Goal: Transaction & Acquisition: Purchase product/service

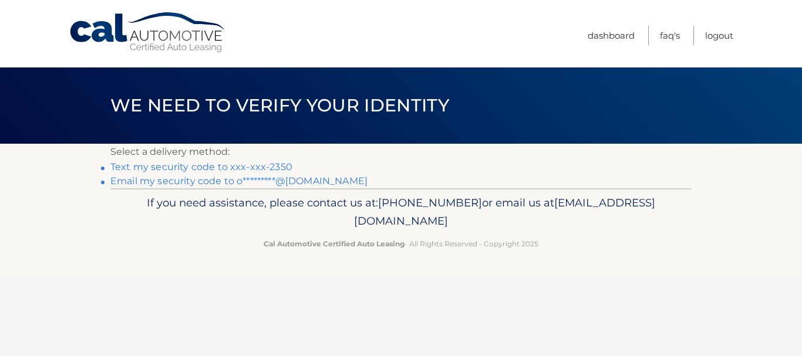
click at [203, 168] on link "Text my security code to xxx-xxx-2350" at bounding box center [201, 166] width 182 height 11
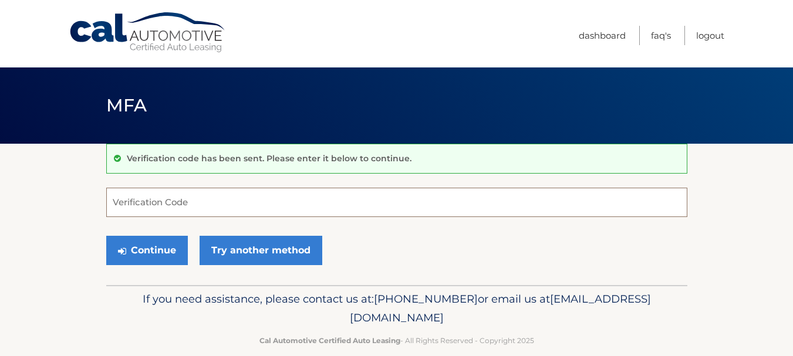
click at [234, 198] on input "Verification Code" at bounding box center [396, 202] width 581 height 29
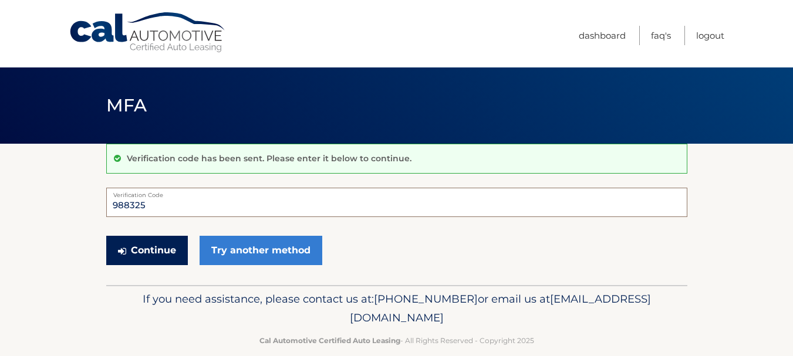
type input "988325"
click at [154, 249] on button "Continue" at bounding box center [147, 250] width 82 height 29
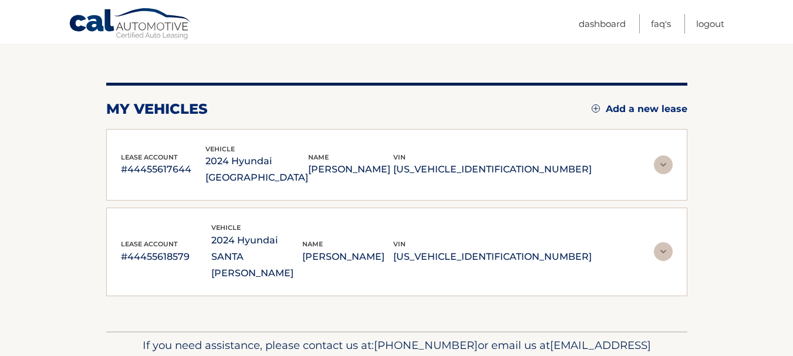
scroll to position [117, 0]
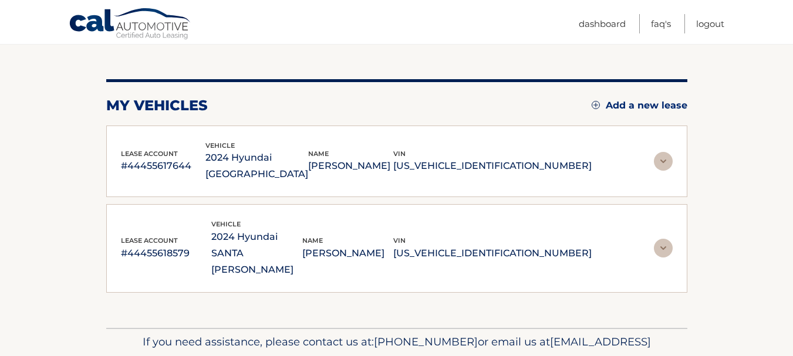
click at [659, 157] on img at bounding box center [663, 161] width 19 height 19
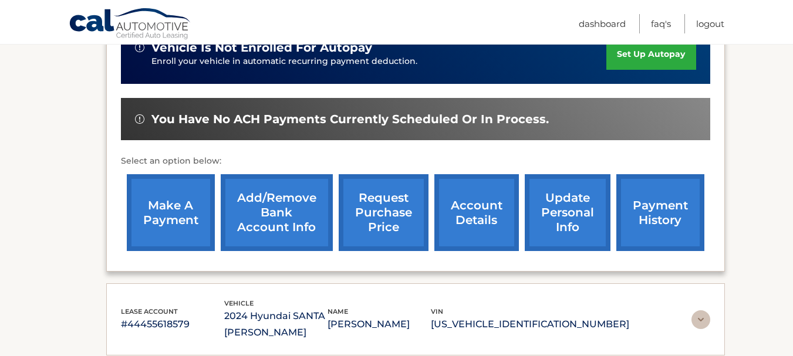
scroll to position [352, 0]
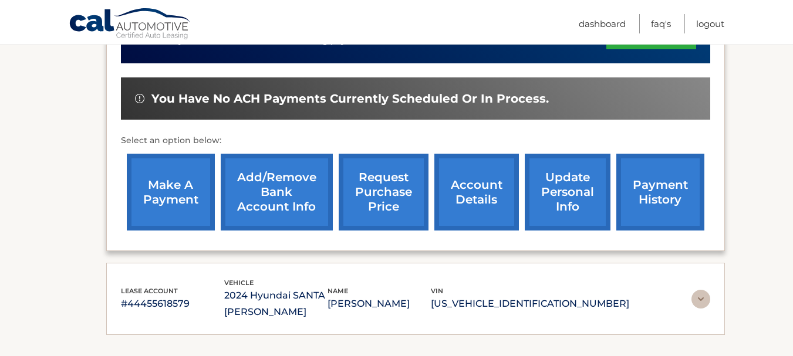
click at [155, 174] on link "make a payment" at bounding box center [171, 192] width 88 height 77
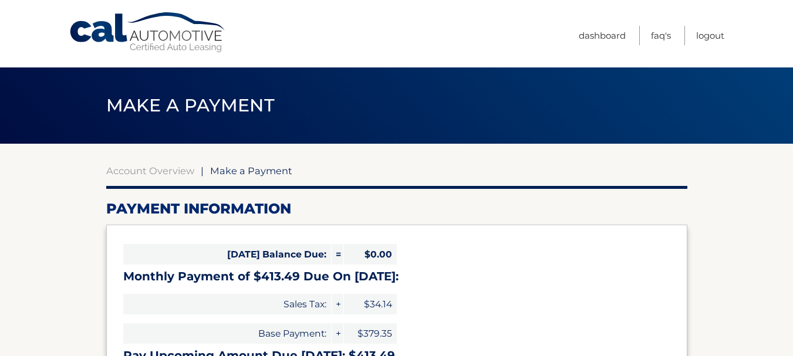
select select "ZjljYTVkNjMtNTkwMi00NThmLTk3MTItZjUyZmY4NmNkN2Ew"
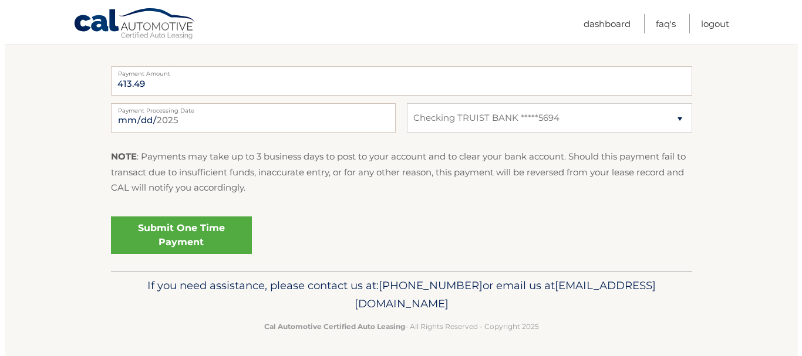
scroll to position [483, 0]
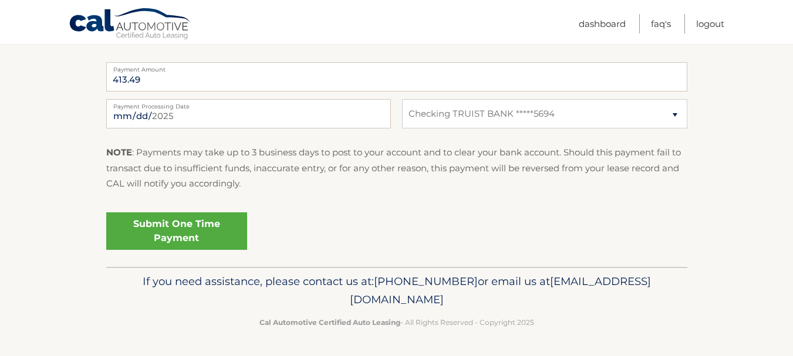
click at [185, 227] on link "Submit One Time Payment" at bounding box center [176, 232] width 141 height 38
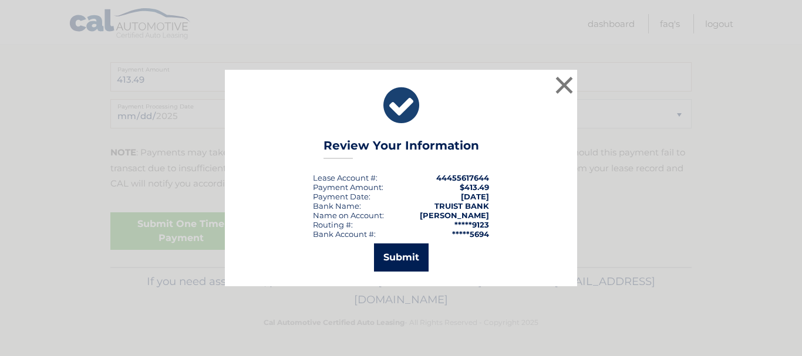
click at [396, 260] on button "Submit" at bounding box center [401, 258] width 55 height 28
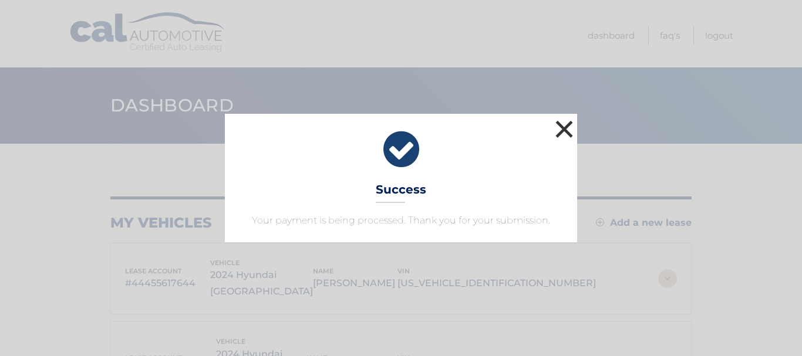
click at [564, 129] on button "×" at bounding box center [564, 128] width 23 height 23
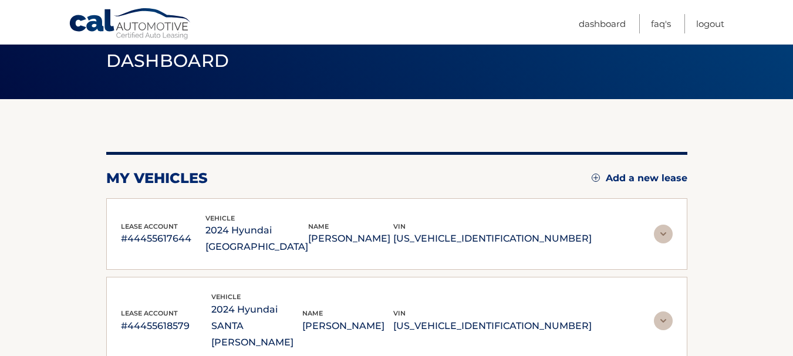
scroll to position [145, 0]
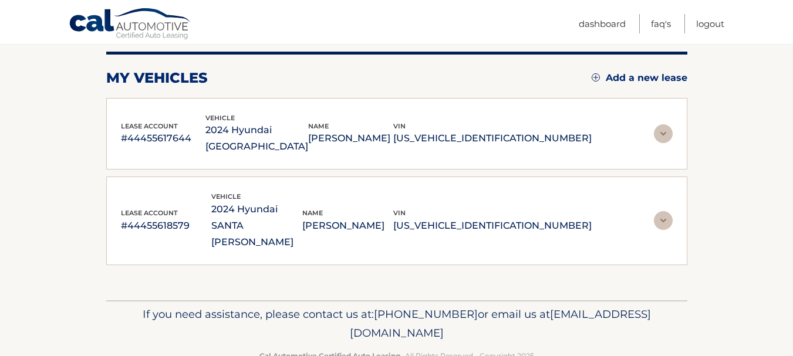
click at [669, 211] on img at bounding box center [663, 220] width 19 height 19
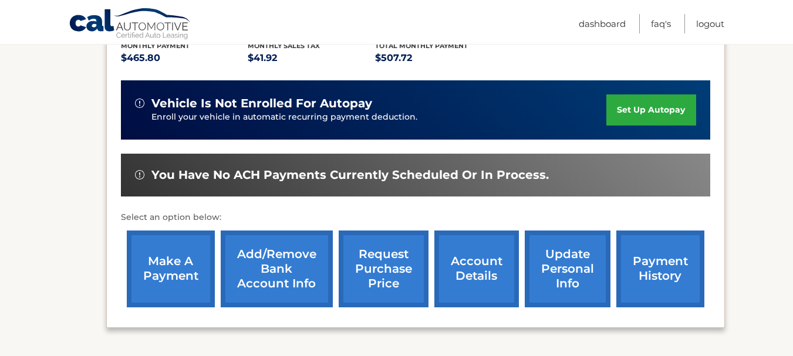
scroll to position [435, 0]
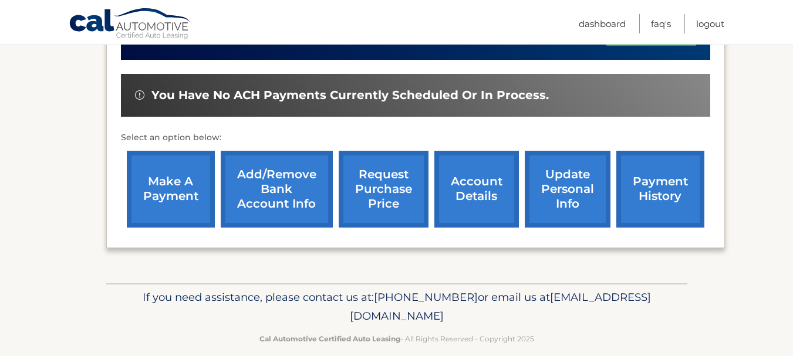
click at [163, 181] on link "make a payment" at bounding box center [171, 189] width 88 height 77
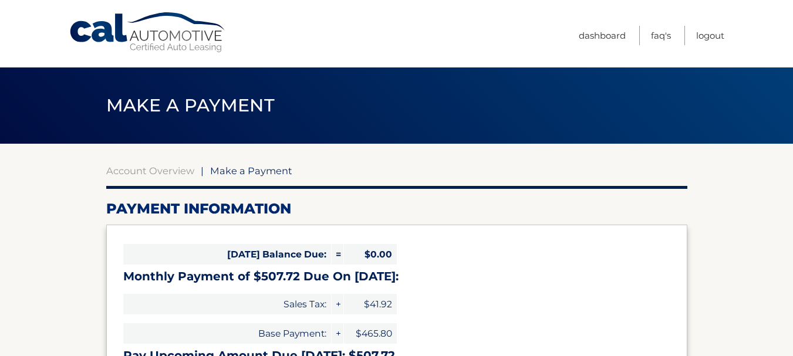
select select "OTEwNzYxZjgtNDExYy00ZGU1LThkMjAtMmFjNjFjNzQ2Mjc0"
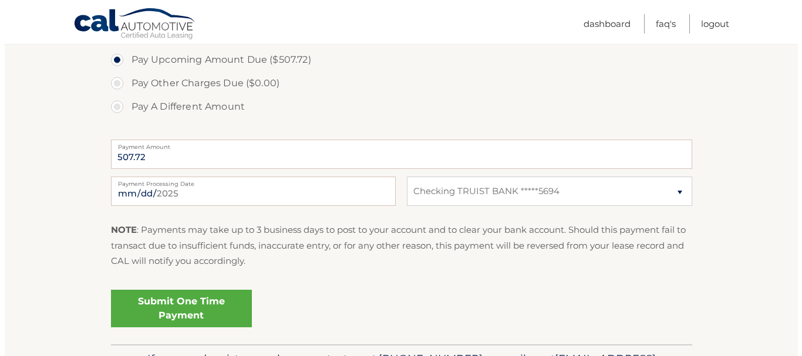
scroll to position [411, 0]
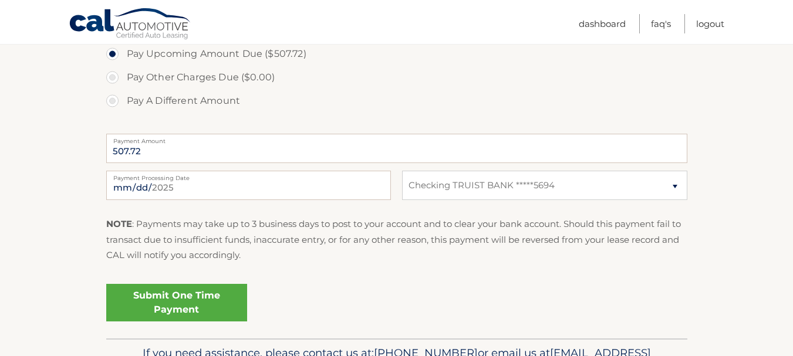
click at [185, 306] on link "Submit One Time Payment" at bounding box center [176, 303] width 141 height 38
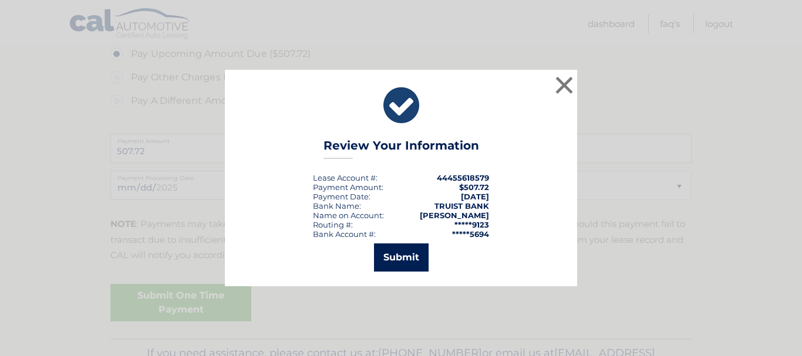
click at [414, 262] on button "Submit" at bounding box center [401, 258] width 55 height 28
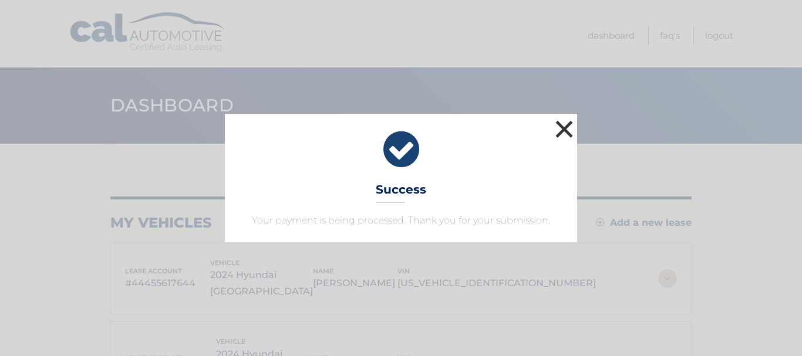
click at [561, 129] on button "×" at bounding box center [564, 128] width 23 height 23
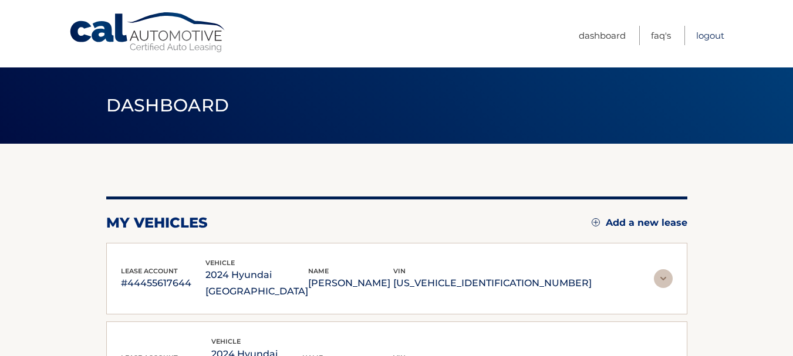
click at [719, 39] on link "Logout" at bounding box center [710, 35] width 28 height 19
